Goal: Find specific page/section: Find specific page/section

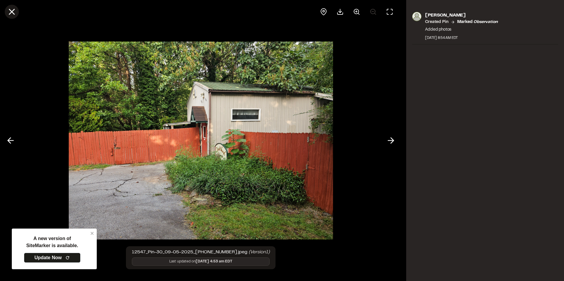
click at [12, 13] on line at bounding box center [11, 11] width 5 height 5
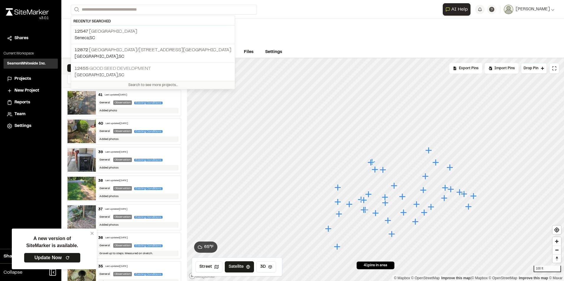
click at [112, 64] on div "12455 Good Seed Development [GEOGRAPHIC_DATA] , [GEOGRAPHIC_DATA]" at bounding box center [153, 72] width 164 height 19
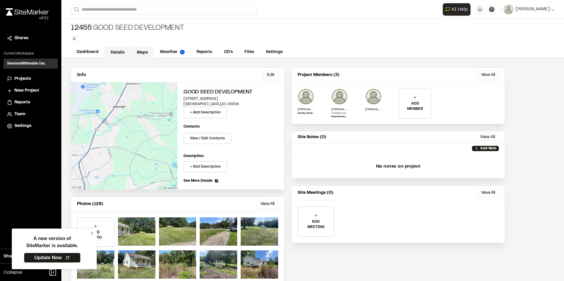
click at [144, 53] on link "Maps" at bounding box center [142, 52] width 23 height 11
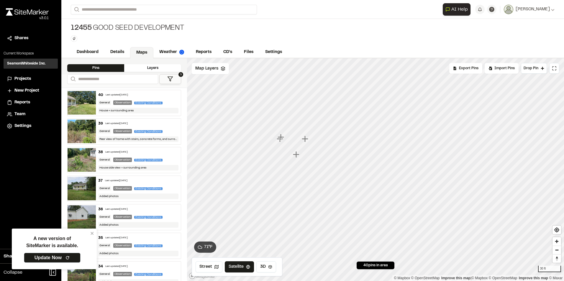
click at [302, 141] on icon "Map marker" at bounding box center [306, 139] width 8 height 8
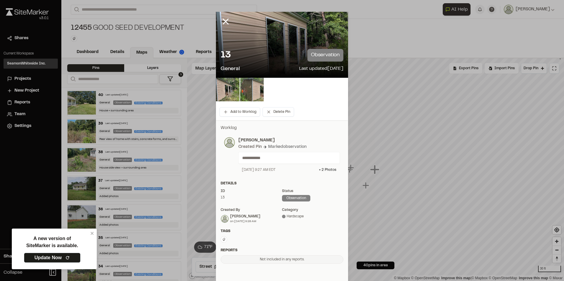
click at [223, 19] on line at bounding box center [225, 21] width 5 height 5
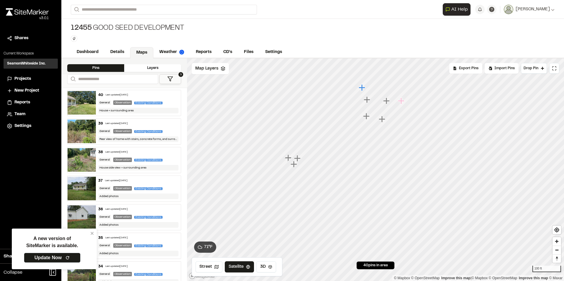
click at [385, 101] on icon "Map marker" at bounding box center [386, 101] width 6 height 6
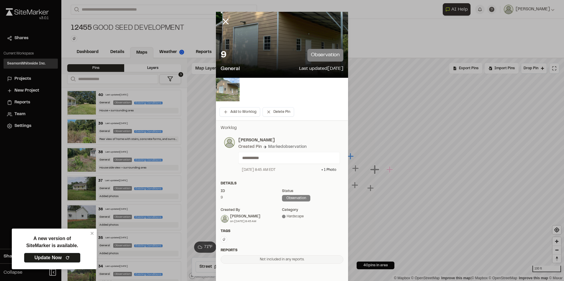
click at [222, 89] on img at bounding box center [228, 90] width 24 height 24
